Goal: Task Accomplishment & Management: Complete application form

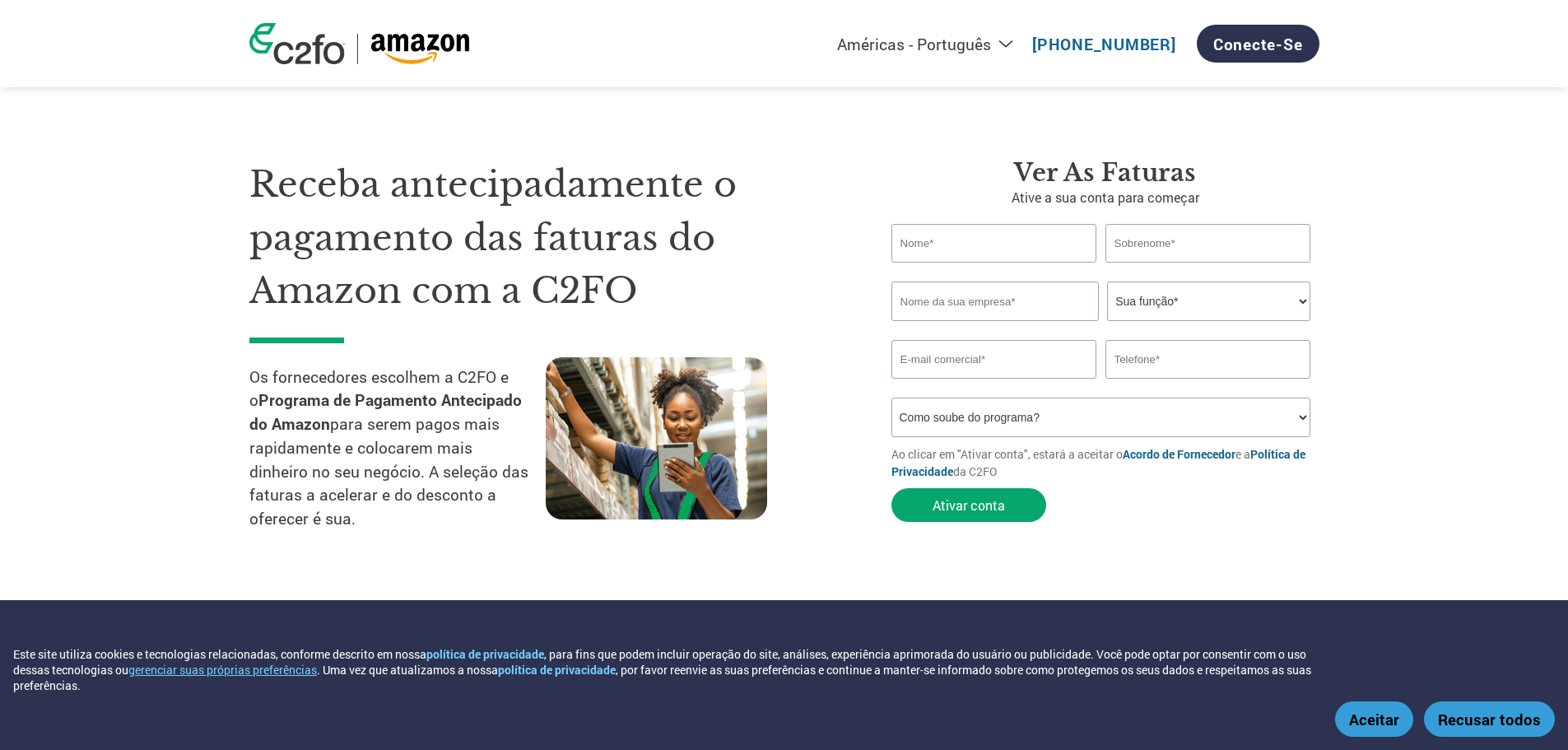
select select "pt"
click at [1353, 719] on button "Aceitar" at bounding box center [1374, 719] width 79 height 35
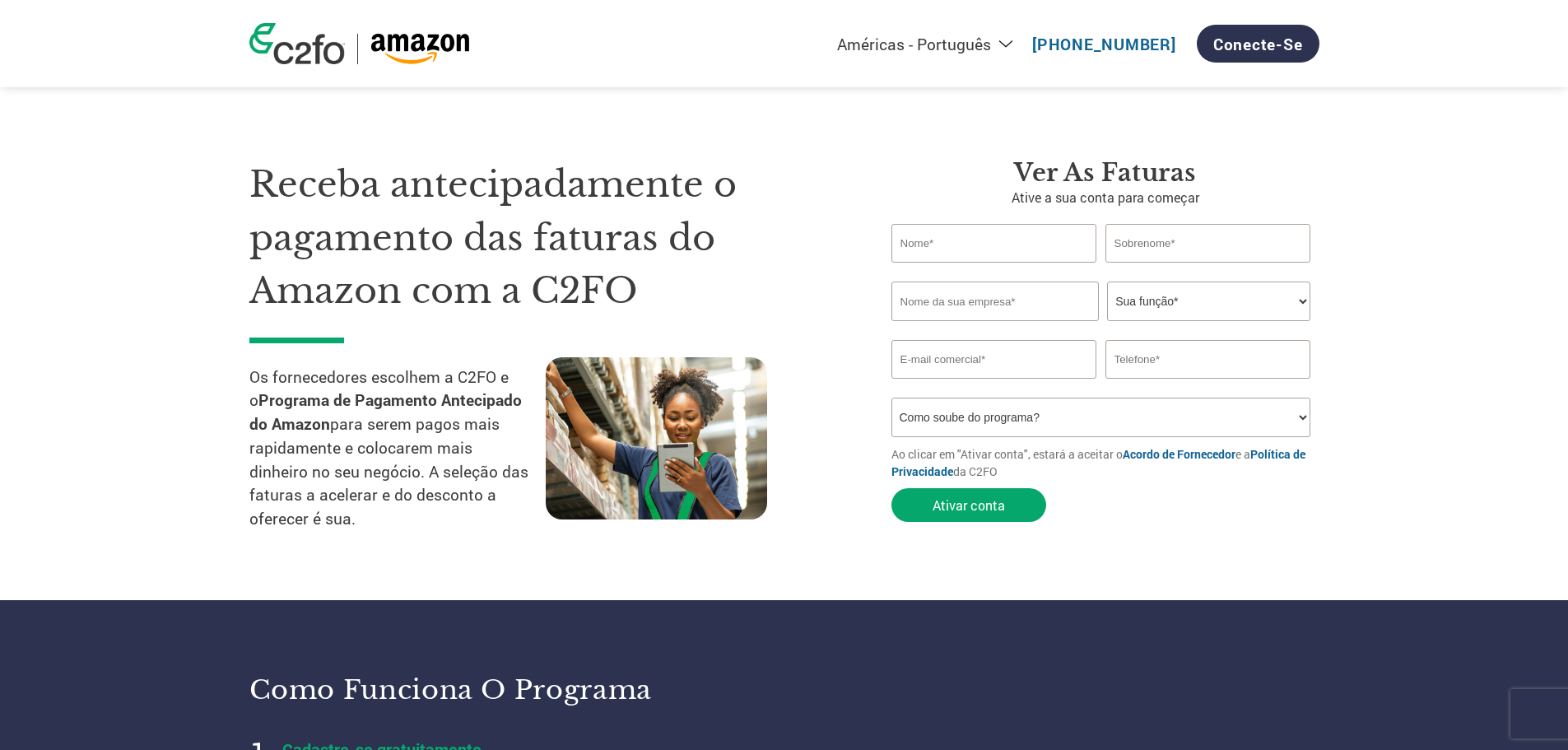
click at [966, 238] on input "text" at bounding box center [994, 243] width 205 height 39
drag, startPoint x: 1025, startPoint y: 242, endPoint x: 954, endPoint y: 243, distance: 71.0
click at [954, 243] on input "[PERSON_NAME]" at bounding box center [994, 243] width 205 height 39
type input "[PERSON_NAME]"
click at [1143, 239] on input "text" at bounding box center [1208, 243] width 205 height 39
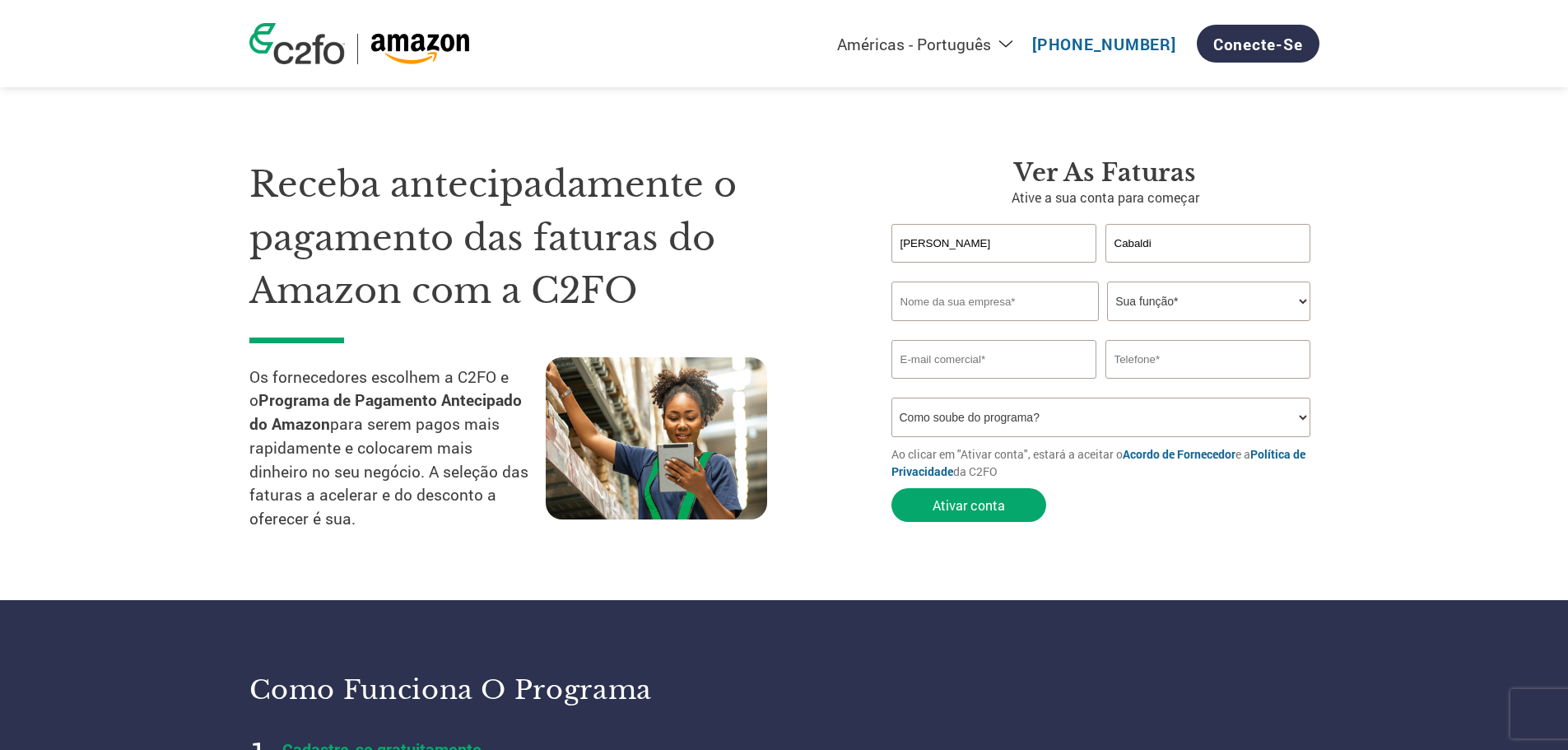
type input "Cabaldi"
type input "Harts Alimentos Naturais"
click at [1212, 292] on select "Sua função* CFO Auditor Financeiro Gerente de Crédito Diretor Financeiro Tesour…" at bounding box center [1209, 301] width 204 height 40
select select "OTHER"
click at [1107, 281] on select "Sua função* CFO Auditor Financeiro Gerente de Crédito Diretor Financeiro Tesour…" at bounding box center [1209, 301] width 204 height 40
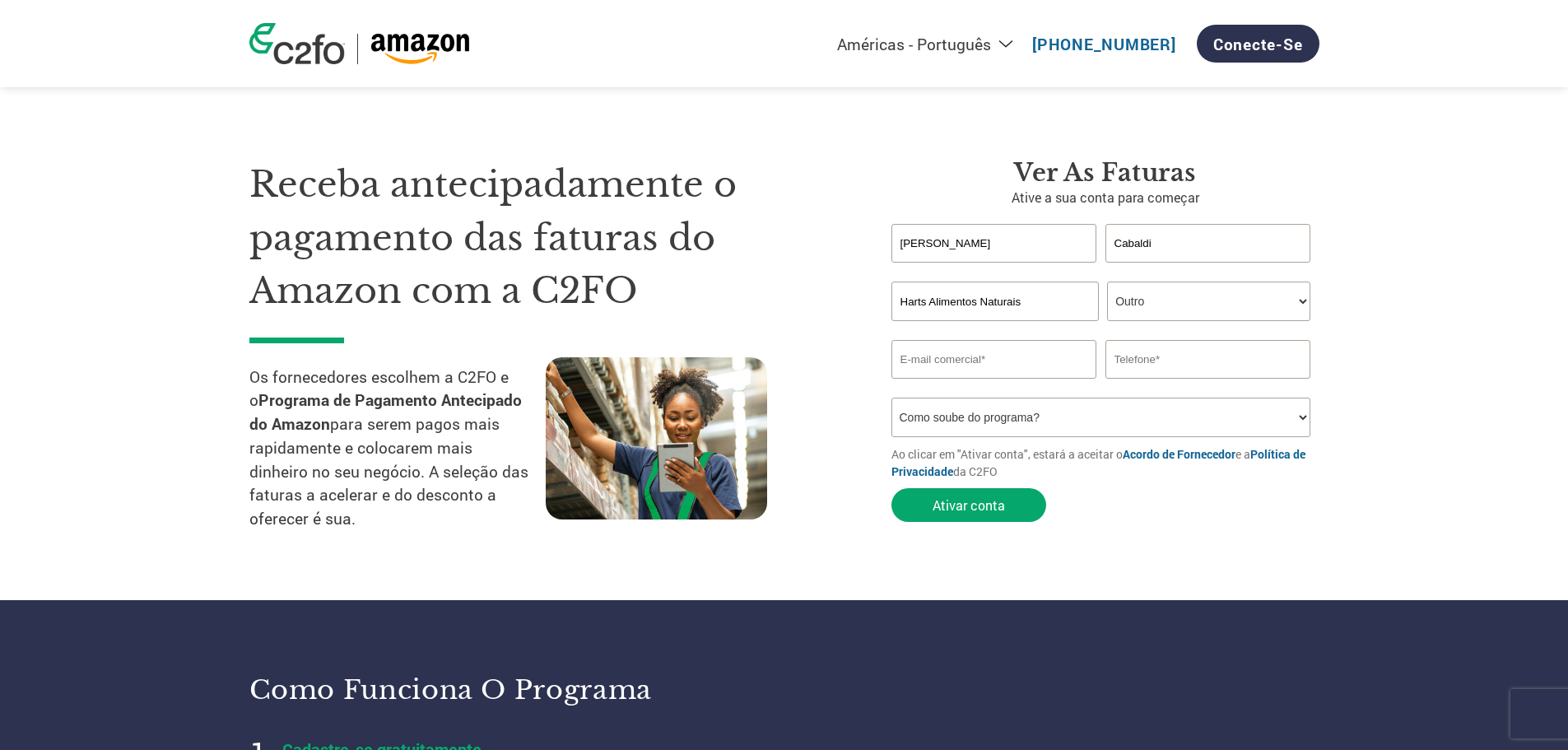
click at [955, 355] on input "email" at bounding box center [994, 359] width 205 height 39
type input "[PERSON_NAME][EMAIL_ADDRESS][DOMAIN_NAME]"
type input "51997272908"
click at [1004, 413] on select "Como soube do programa? Recebi uma carta Email Mídias sociais Pesquisa on-line …" at bounding box center [1101, 418] width 419 height 40
select select "Other"
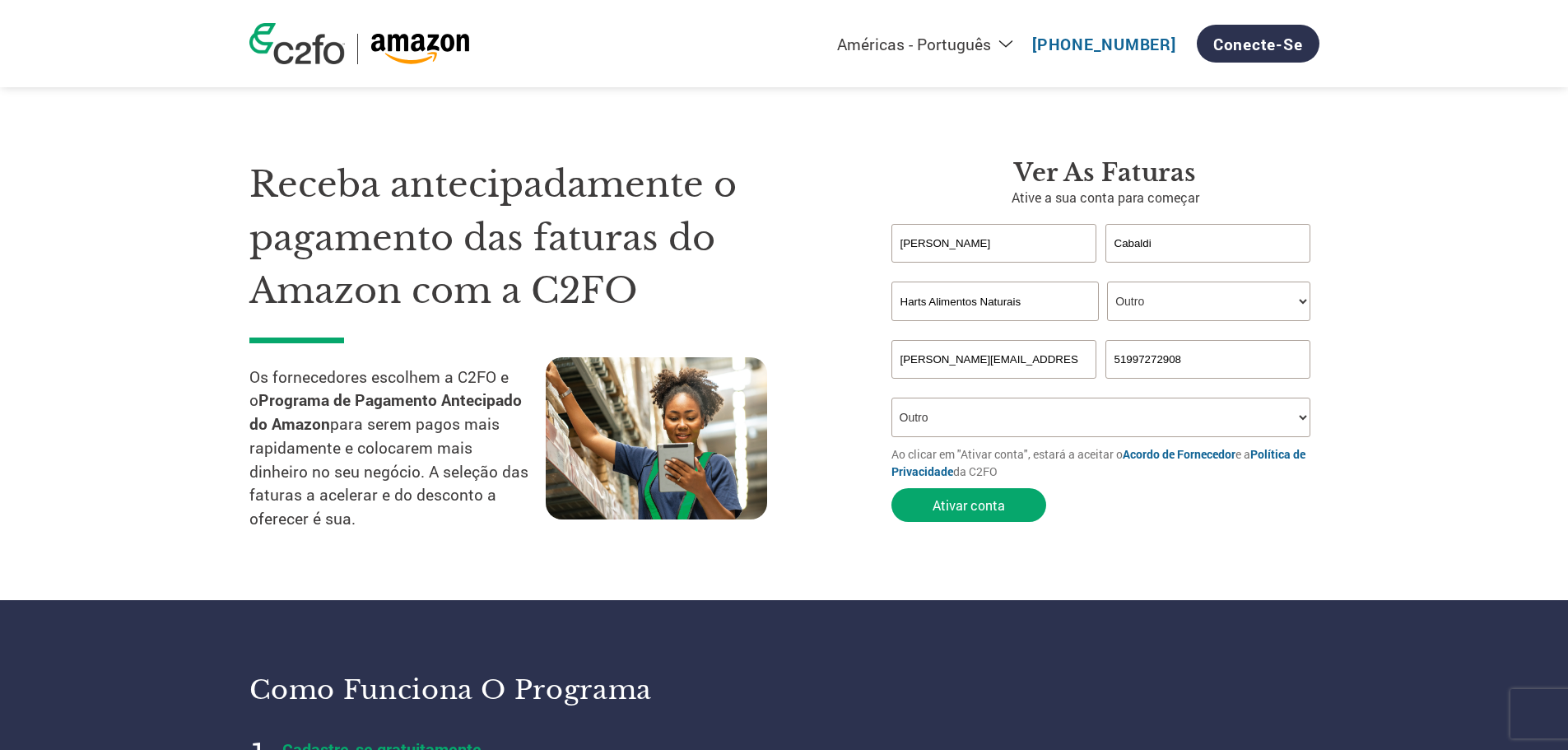
click at [891, 398] on select "Como soube do programa? Recebi uma carta Email Mídias sociais Pesquisa on-line …" at bounding box center [1101, 418] width 419 height 40
click at [868, 484] on div "Ver as faturas Ative a sua conta para começar [PERSON_NAME] Invalid first name …" at bounding box center [1093, 352] width 453 height 389
click at [971, 511] on button "Ativar conta" at bounding box center [968, 505] width 154 height 34
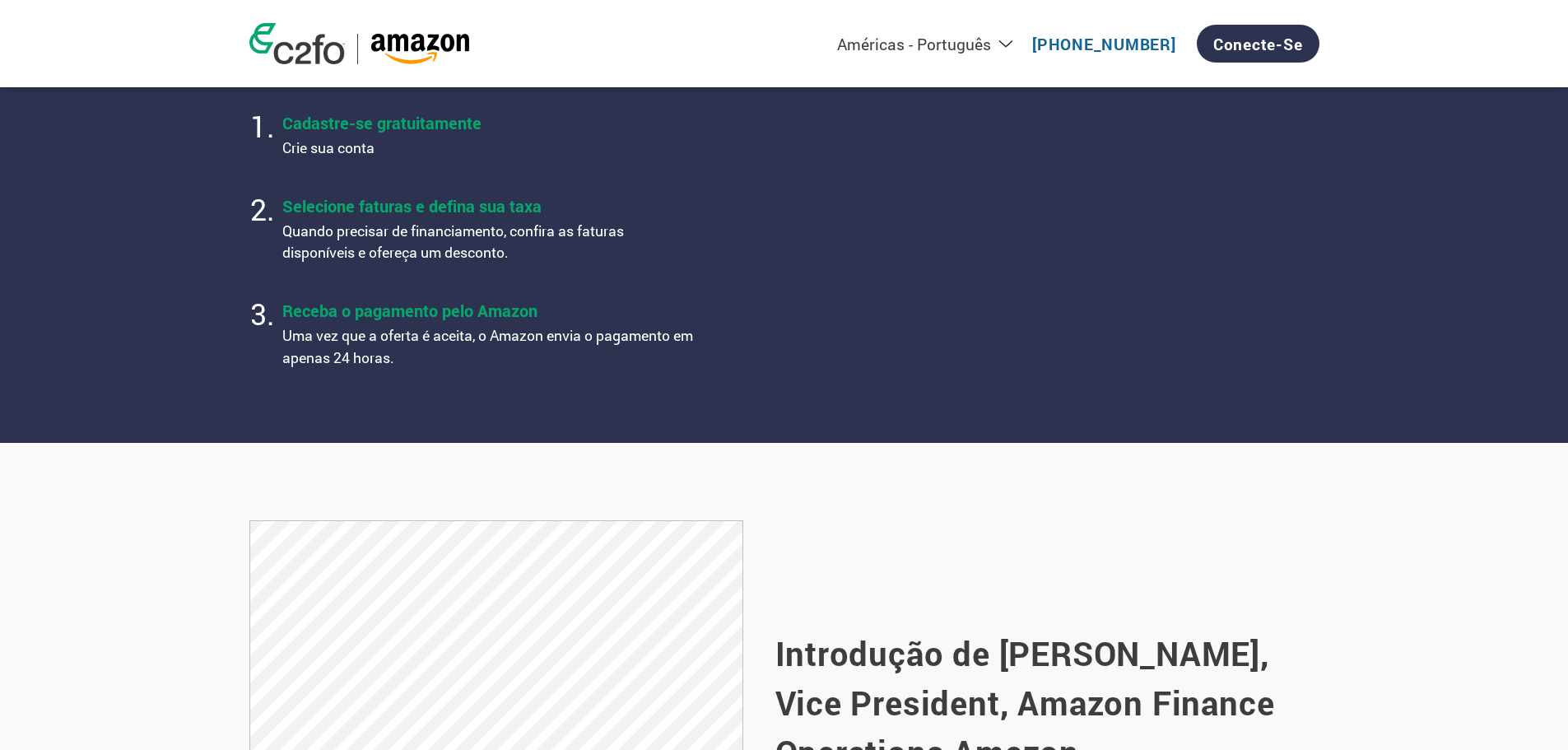
scroll to position [823, 0]
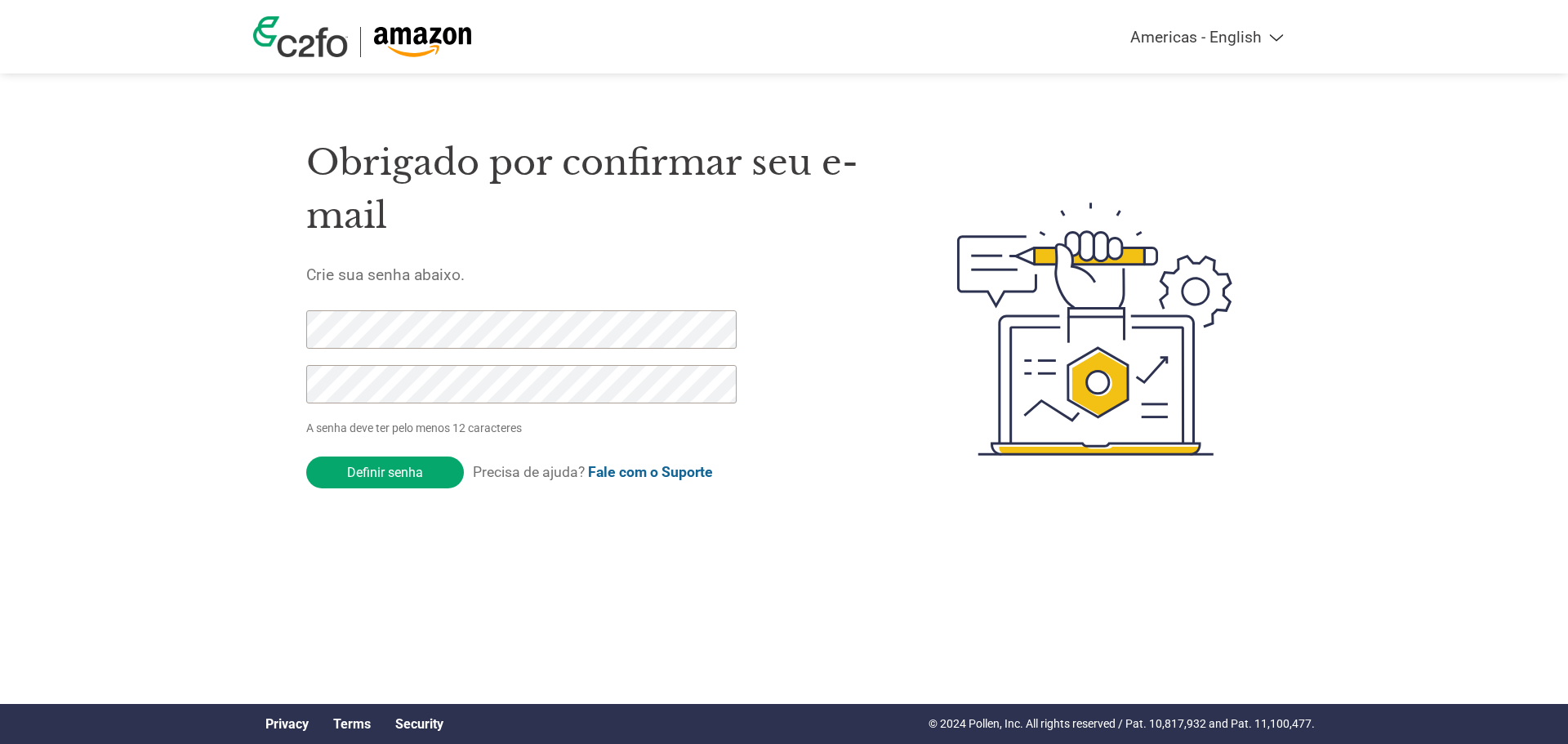
click at [1282, 33] on select "Americas - English Américas - Español Américas - Português Amériques - Français…" at bounding box center [1105, 37] width 379 height 19
select select "pt"
click at [1025, 27] on select "Americas - English Américas - Español Américas - Português Amériques - Français…" at bounding box center [1105, 37] width 379 height 19
drag, startPoint x: 396, startPoint y: 467, endPoint x: 287, endPoint y: 326, distance: 178.2
click at [287, 326] on div "Obrigado por confirmar seu e-mail Crie sua senha abaixo. A senha deve ter pelo …" at bounding box center [784, 329] width 1062 height 432
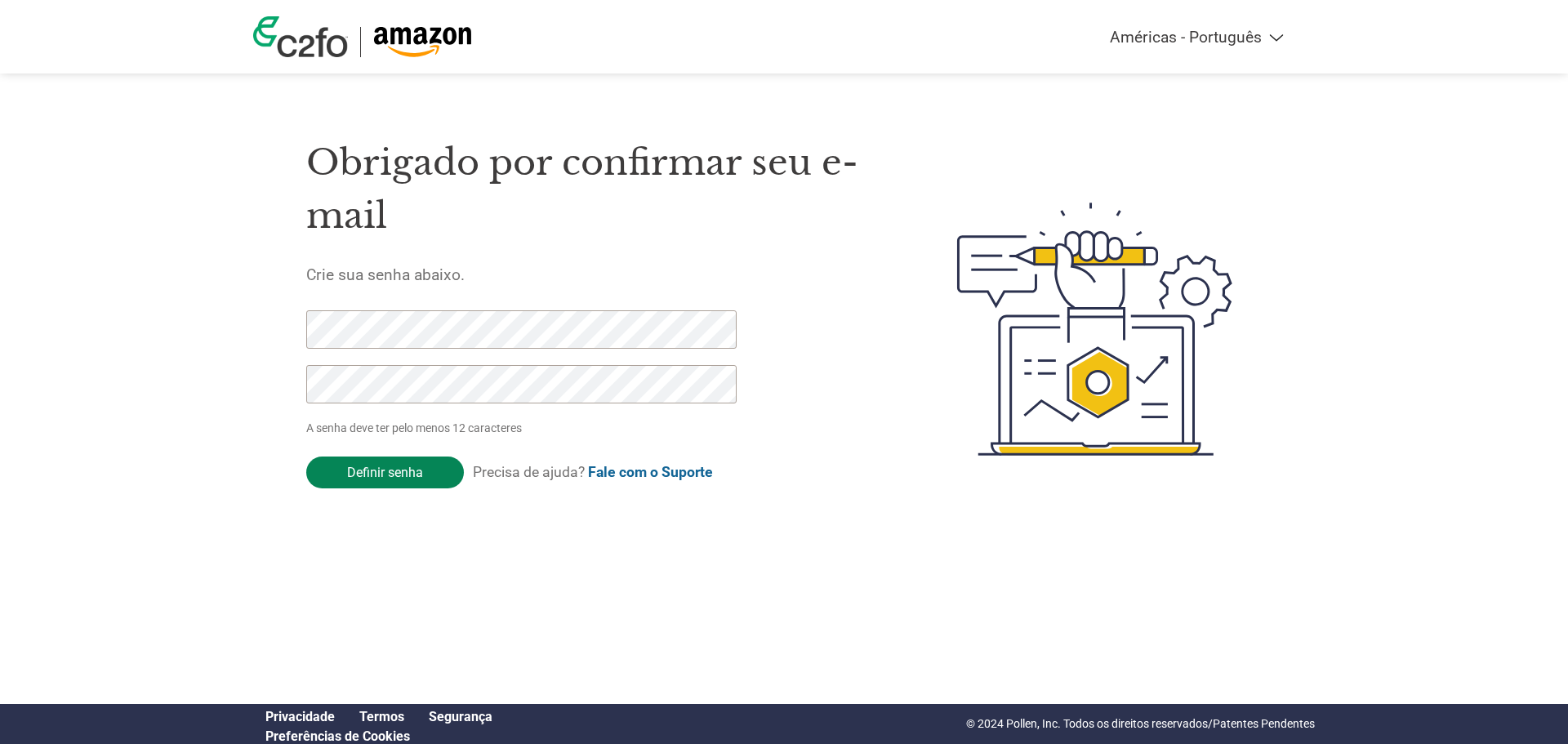
click at [415, 471] on input "Definir senha" at bounding box center [385, 472] width 158 height 32
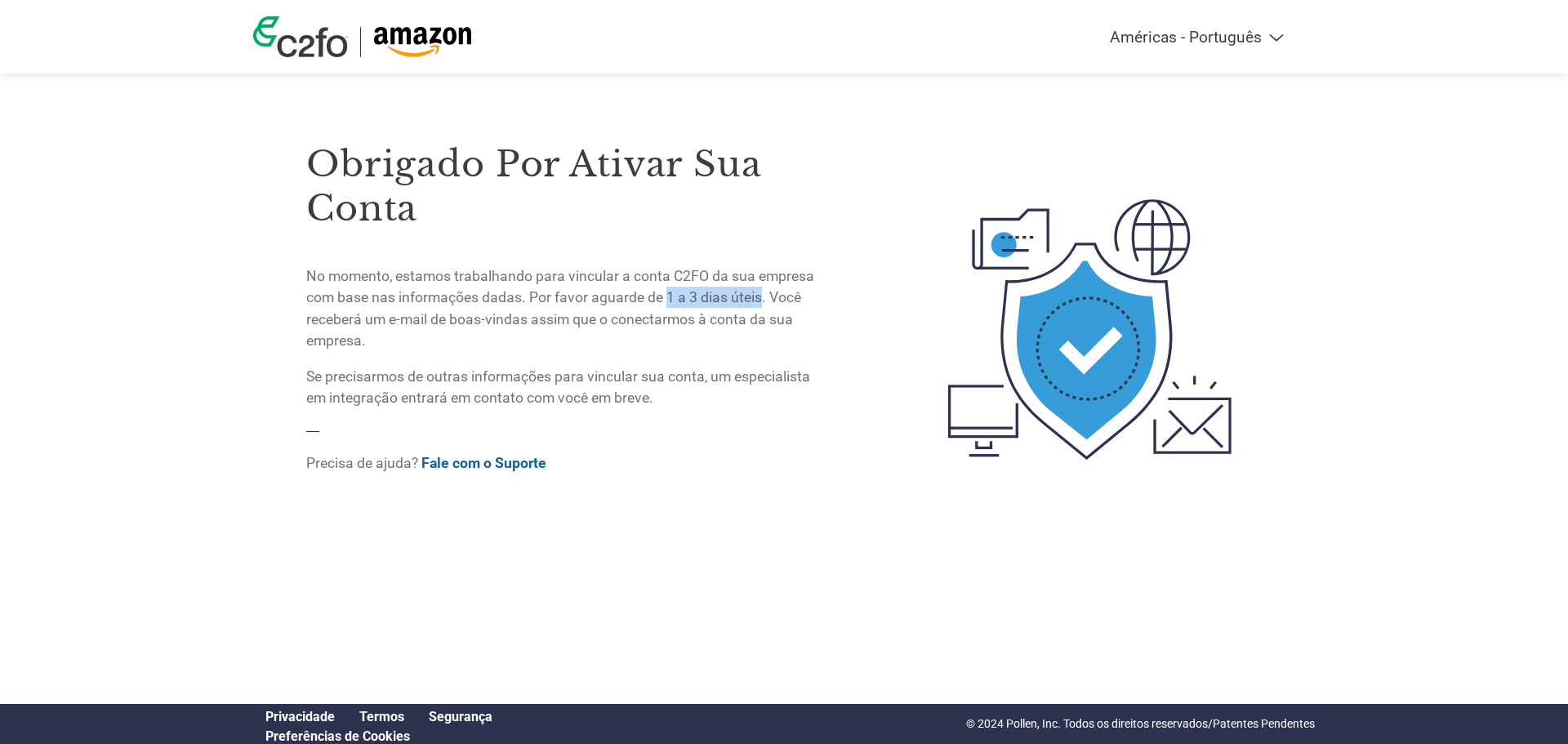
drag, startPoint x: 679, startPoint y: 295, endPoint x: 762, endPoint y: 300, distance: 83.2
click at [762, 300] on p "No momento, estamos trabalhando para vincular a conta C2FO da sua empresa com b…" at bounding box center [564, 308] width 516 height 86
